Goal: Use online tool/utility: Utilize a website feature to perform a specific function

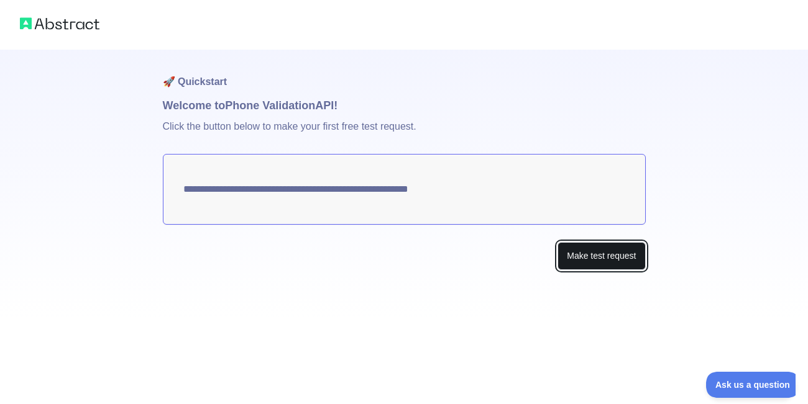
click at [588, 257] on button "Make test request" at bounding box center [601, 256] width 88 height 28
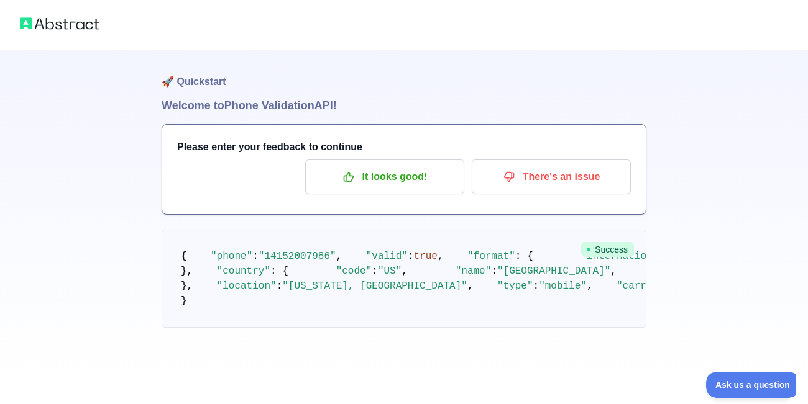
click at [52, 23] on img at bounding box center [60, 23] width 80 height 17
click at [67, 25] on img at bounding box center [60, 23] width 80 height 17
click at [29, 28] on img at bounding box center [60, 23] width 80 height 17
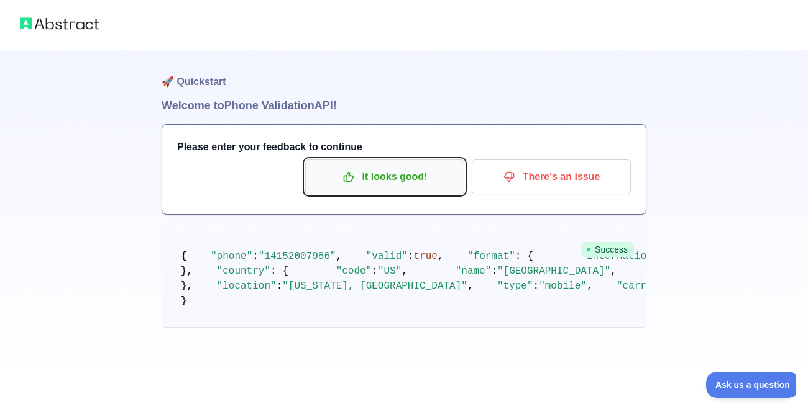
click at [413, 176] on p "It looks good!" at bounding box center [384, 177] width 140 height 21
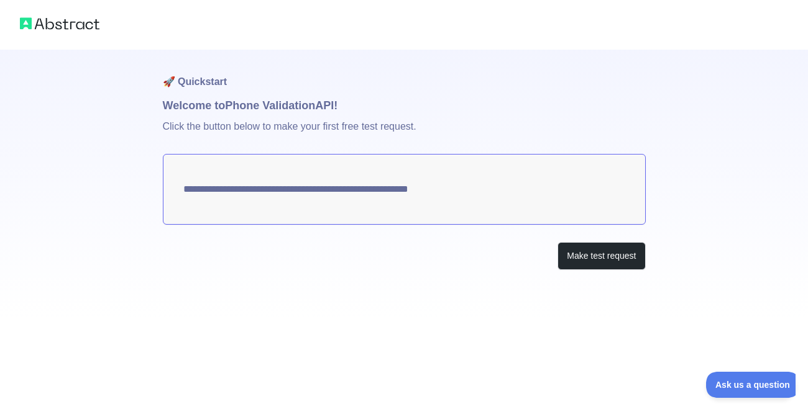
click at [59, 24] on img at bounding box center [60, 23] width 80 height 17
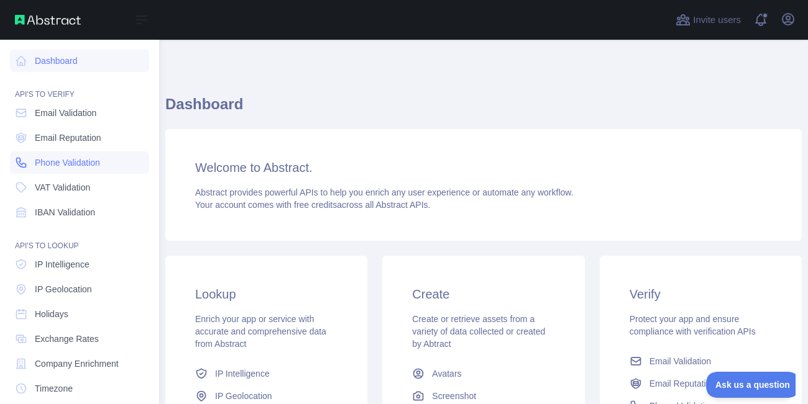
click at [34, 170] on link "Phone Validation" at bounding box center [79, 163] width 139 height 22
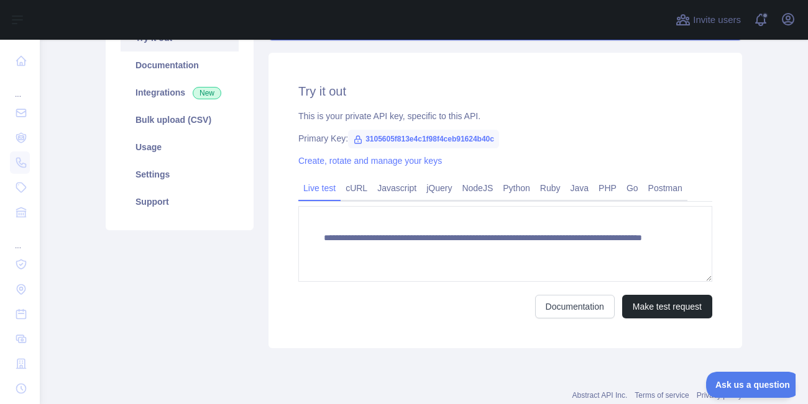
scroll to position [148, 0]
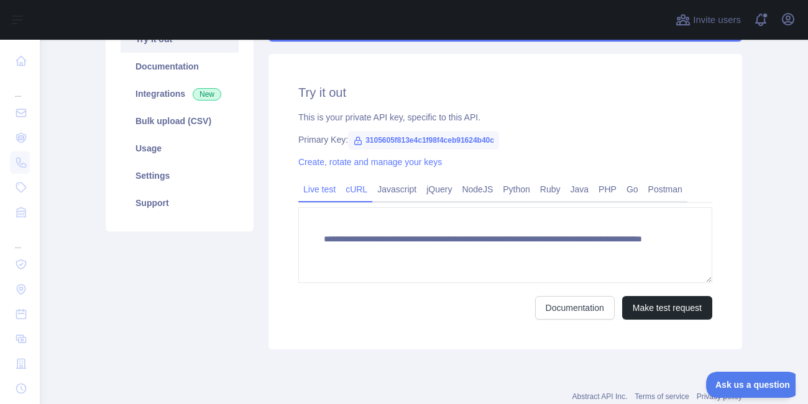
click at [357, 198] on link "cURL" at bounding box center [356, 190] width 32 height 20
click at [388, 199] on div "Javascript" at bounding box center [396, 192] width 49 height 19
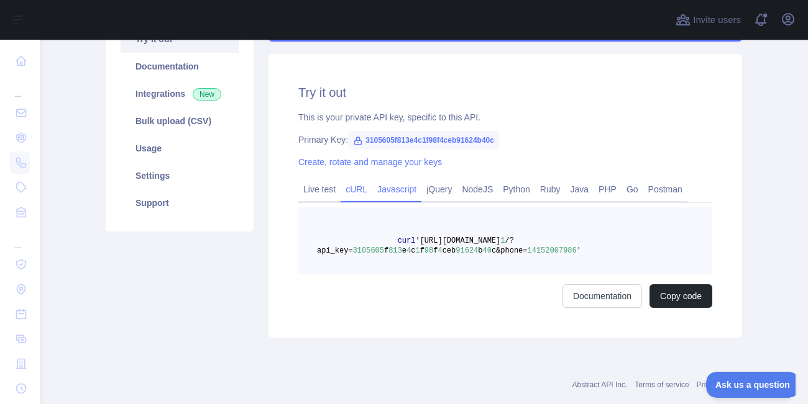
click at [395, 200] on div "Javascript" at bounding box center [396, 192] width 49 height 19
click at [443, 189] on link "jQuery" at bounding box center [438, 190] width 35 height 20
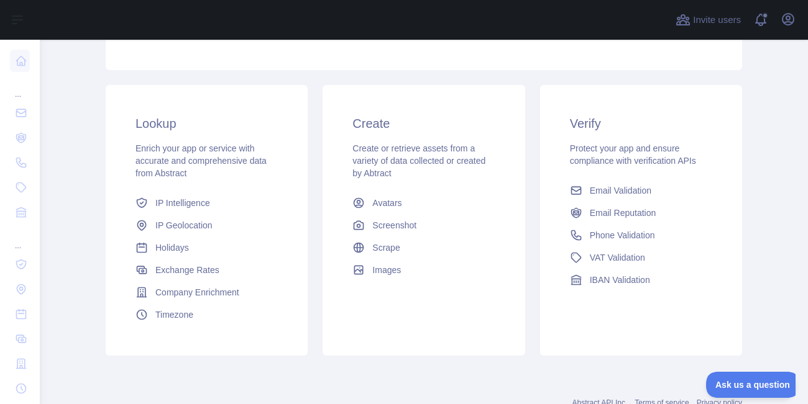
scroll to position [214, 0]
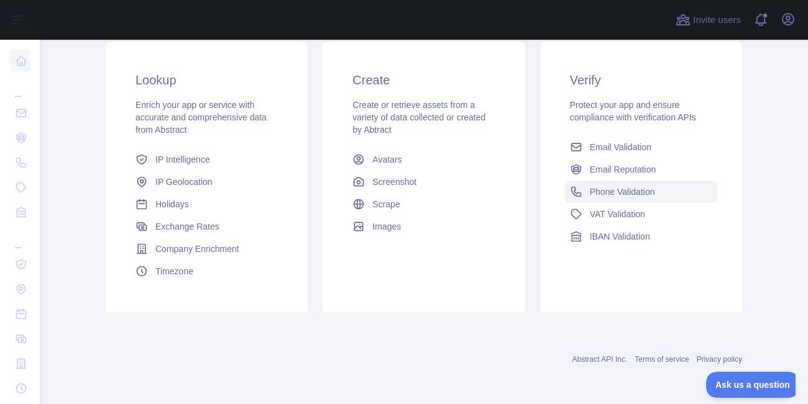
click at [621, 195] on span "Phone Validation" at bounding box center [622, 192] width 65 height 12
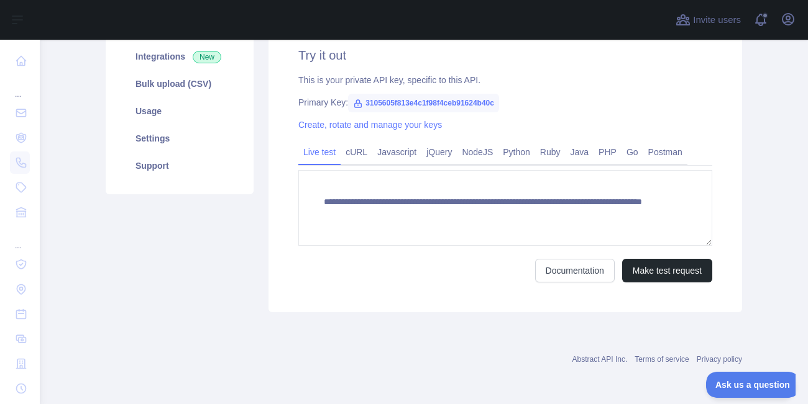
scroll to position [68, 0]
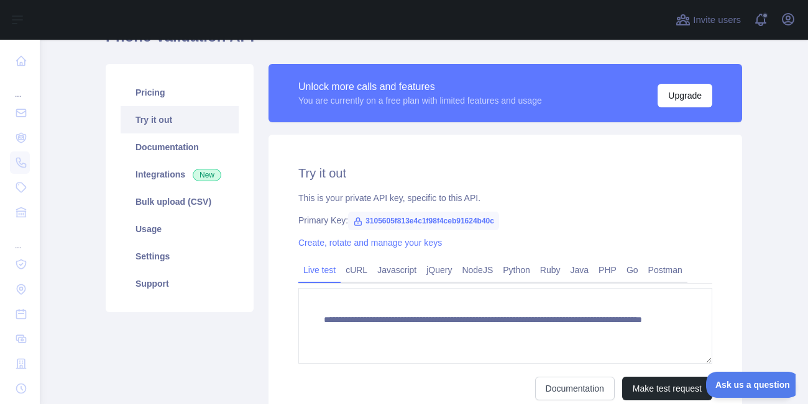
type textarea "**********"
click at [354, 245] on link "Create, rotate and manage your keys" at bounding box center [370, 243] width 144 height 10
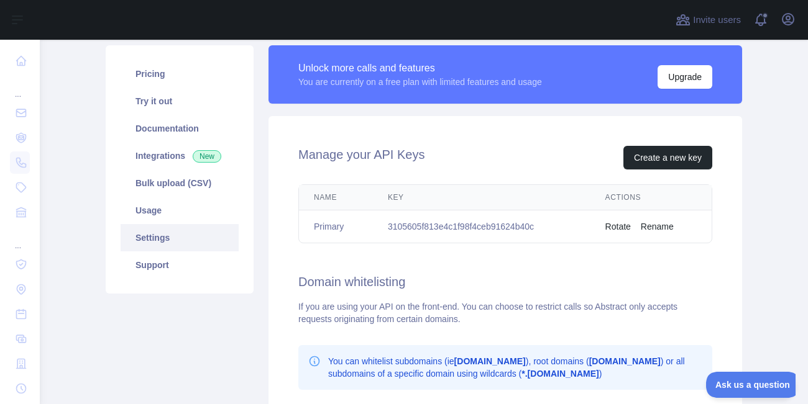
scroll to position [3, 0]
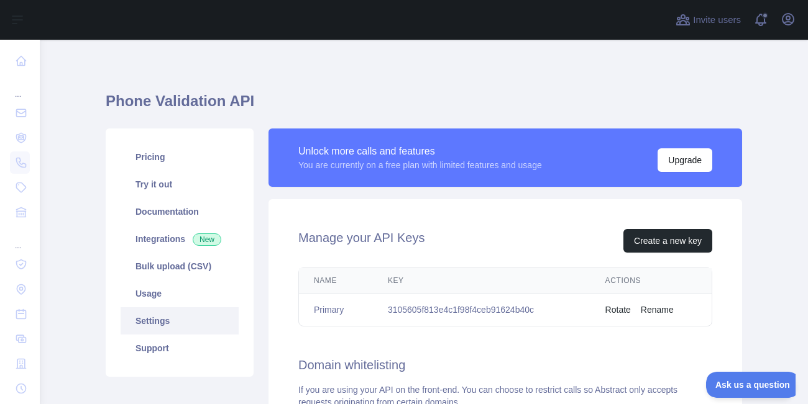
click at [314, 101] on h1 "Phone Validation API" at bounding box center [424, 106] width 636 height 30
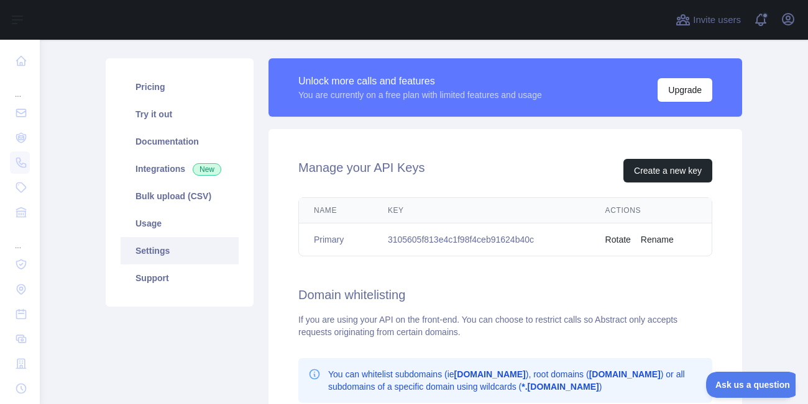
scroll to position [73, 0]
